Goal: Task Accomplishment & Management: Use online tool/utility

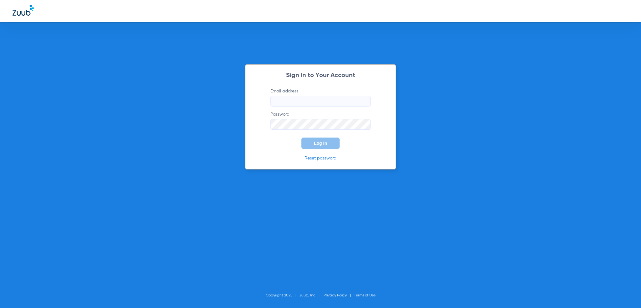
type input "[PERSON_NAME][EMAIL_ADDRESS][PERSON_NAME][DOMAIN_NAME]"
click at [314, 145] on span "Log In" at bounding box center [320, 143] width 13 height 5
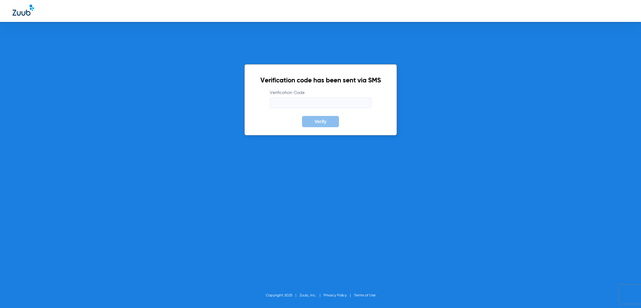
click at [272, 100] on input "Verification Code" at bounding box center [321, 102] width 102 height 11
click at [277, 104] on input "Verification Code" at bounding box center [321, 102] width 102 height 11
type input "474224"
click at [312, 120] on button "Verify" at bounding box center [320, 121] width 37 height 11
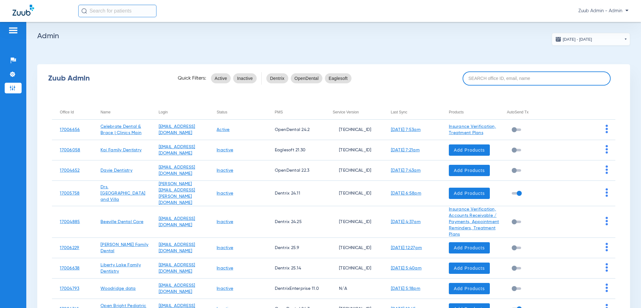
click at [464, 73] on input at bounding box center [537, 78] width 148 height 14
paste input "762502"
type input "762502"
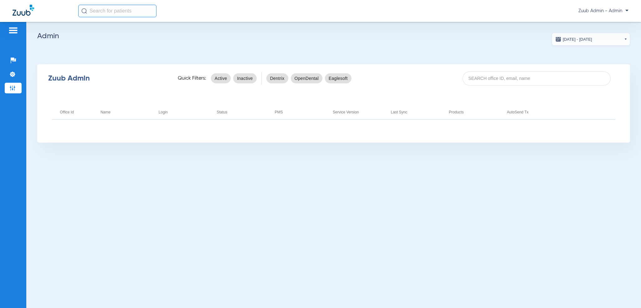
click at [481, 85] on input at bounding box center [537, 78] width 148 height 14
click at [485, 81] on input at bounding box center [537, 78] width 148 height 14
paste input "17006335"
click at [507, 71] on input "17006335" at bounding box center [537, 78] width 148 height 14
type input "17006335"
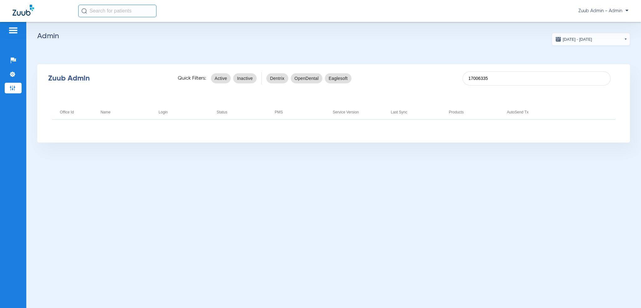
click at [497, 58] on app-admin-dashboard "[DATE] - [DATE] [DATE] Su Mo Tu We Th Fr Sa 27 28 29 30 31 1 2 3 4 5 6 7 8 9 10…" at bounding box center [333, 88] width 593 height 110
click at [497, 72] on input "17006335" at bounding box center [537, 78] width 148 height 14
click at [496, 75] on input "17006335" at bounding box center [537, 78] width 148 height 14
click at [497, 79] on input "17006335" at bounding box center [537, 78] width 148 height 14
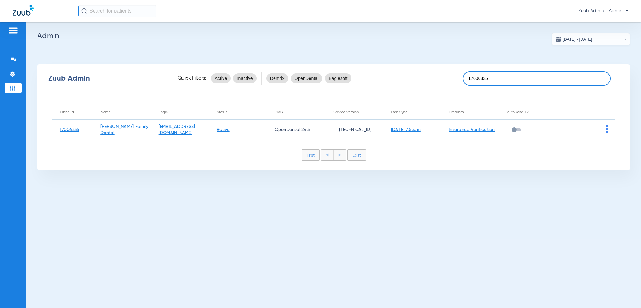
click at [523, 80] on input "17006335" at bounding box center [537, 78] width 148 height 14
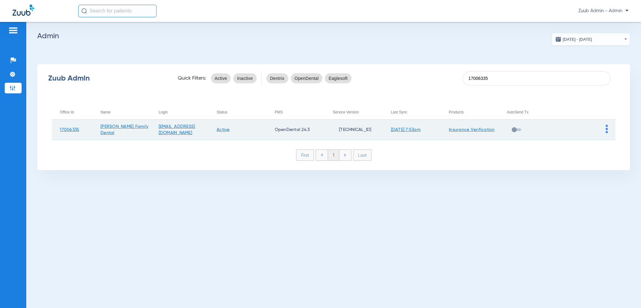
click at [606, 129] on img at bounding box center [607, 129] width 2 height 8
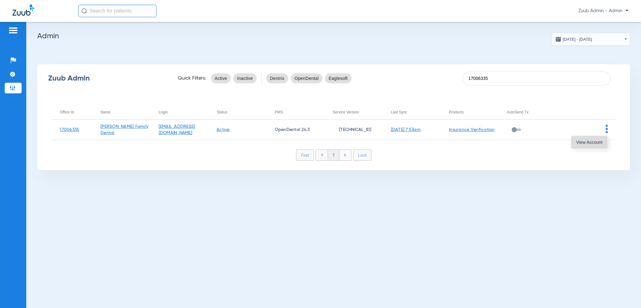
click at [599, 142] on span "View Account" at bounding box center [590, 142] width 26 height 4
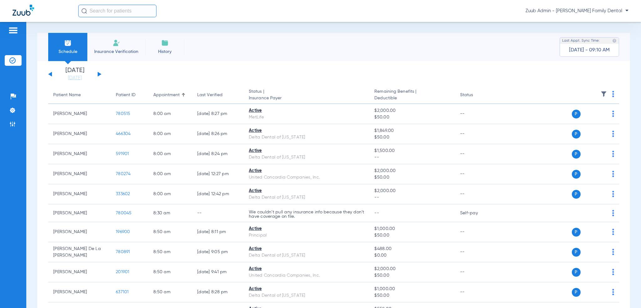
click at [116, 15] on input "text" at bounding box center [117, 11] width 78 height 13
click at [266, 76] on app-single-date-navigator "[DATE] [DATE] [DATE] [DATE] [DATE] [DATE] [DATE] [DATE] [DATE] [DATE] [DATE] [D…" at bounding box center [333, 74] width 571 height 14
click at [147, 17] on input "text" at bounding box center [117, 11] width 78 height 13
click at [146, 13] on input "text" at bounding box center [117, 11] width 78 height 13
paste input "762502"
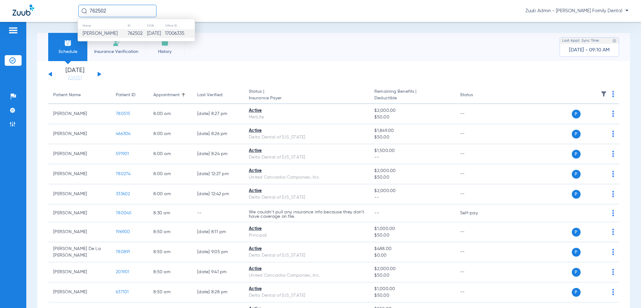
type input "762502"
click at [132, 33] on td "762502" at bounding box center [136, 33] width 19 height 9
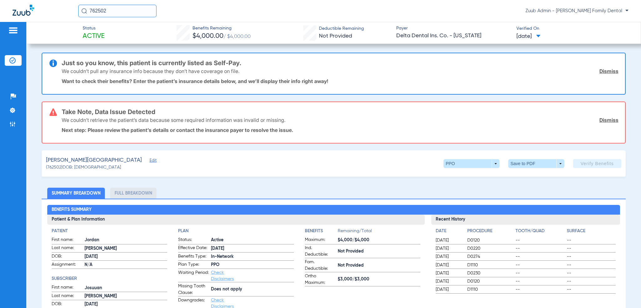
click at [150, 160] on span "Edit" at bounding box center [153, 161] width 6 height 6
